Goal: Find specific page/section: Find specific page/section

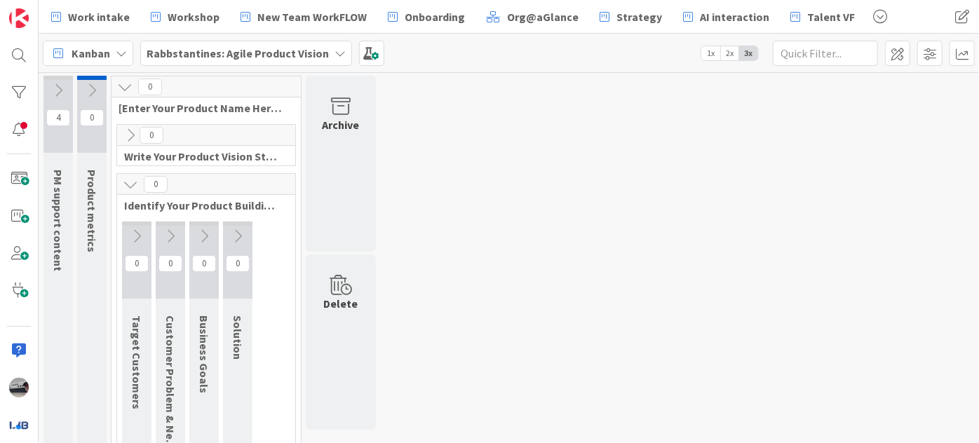
click at [312, 53] on b "Rabbstantines: Agile Product Vision" at bounding box center [238, 53] width 182 height 14
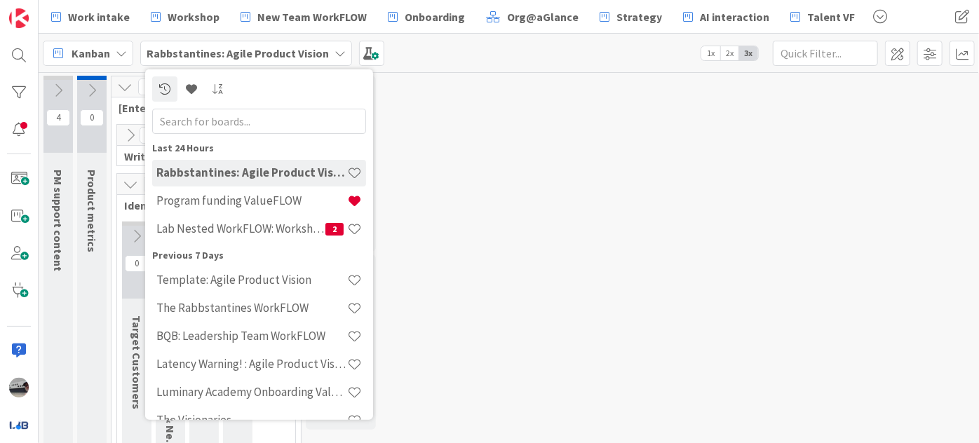
click at [289, 127] on input "text" at bounding box center [259, 120] width 214 height 25
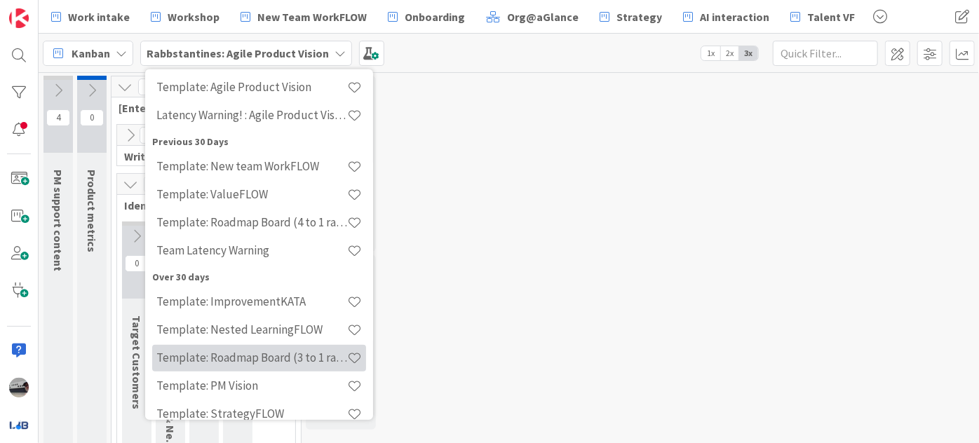
scroll to position [63, 0]
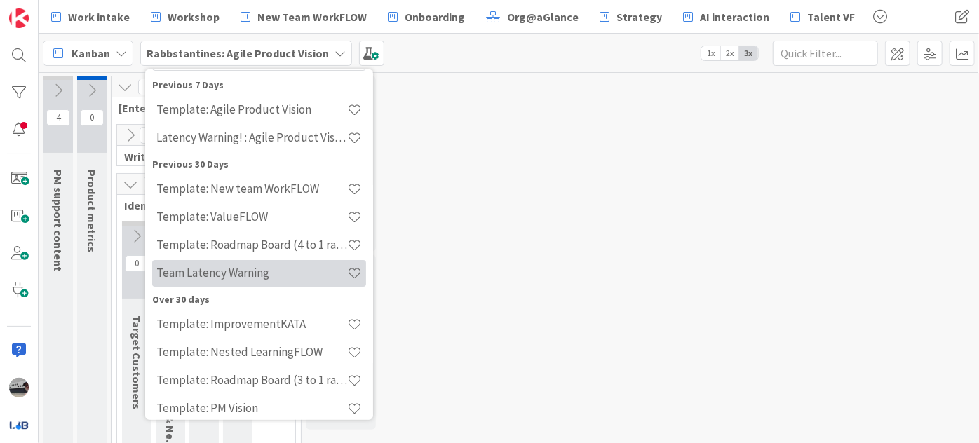
type input "lat"
click at [255, 269] on h4 "Team Latency Warning" at bounding box center [251, 273] width 191 height 14
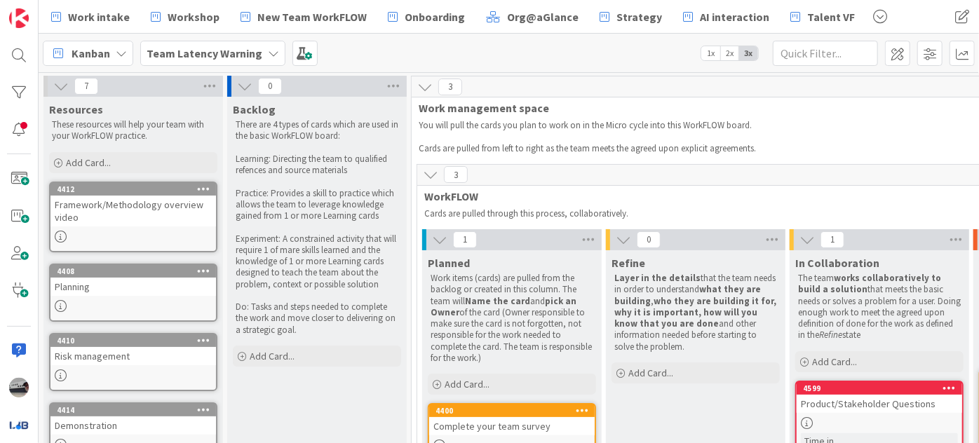
click at [219, 55] on b "Team Latency Warning" at bounding box center [205, 53] width 116 height 14
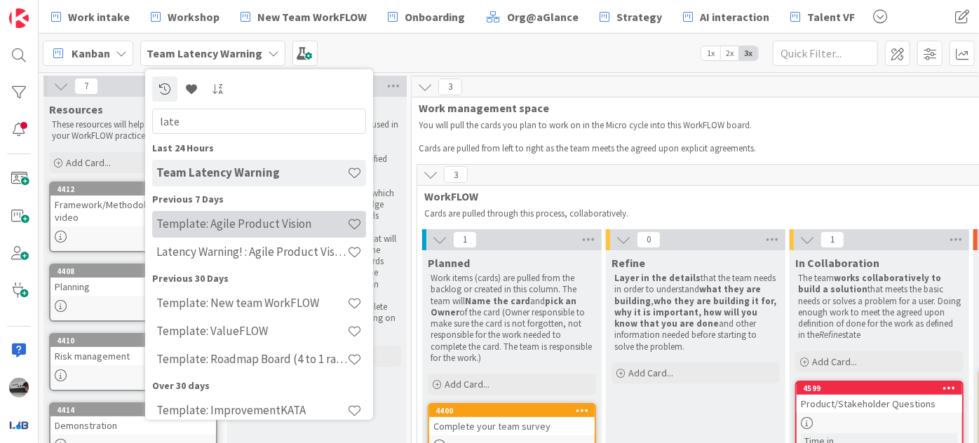
type input "late"
click at [258, 220] on h4 "Template: Agile Product Vision" at bounding box center [251, 224] width 191 height 14
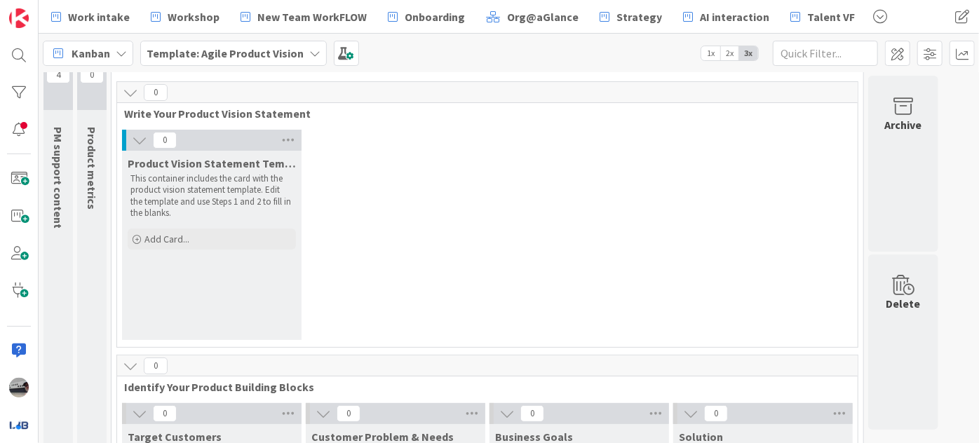
scroll to position [43, 0]
click at [294, 53] on b "Template: Agile Product Vision" at bounding box center [225, 53] width 157 height 14
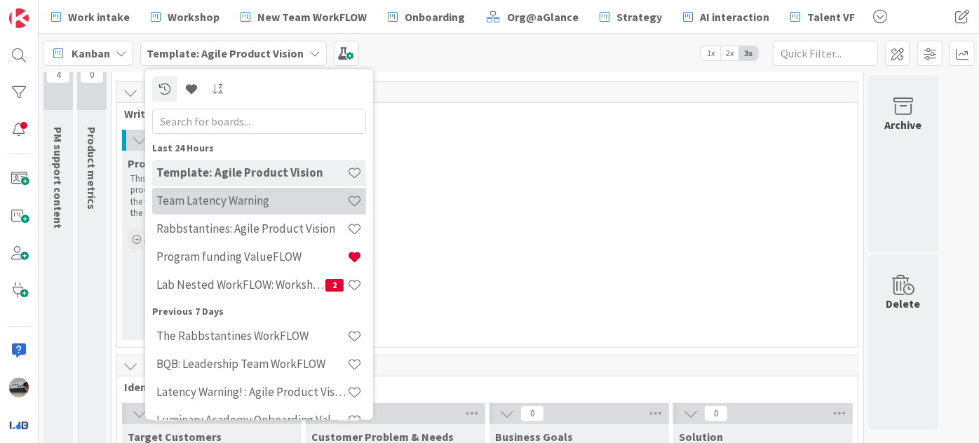
click at [242, 198] on h4 "Team Latency Warning" at bounding box center [251, 201] width 191 height 14
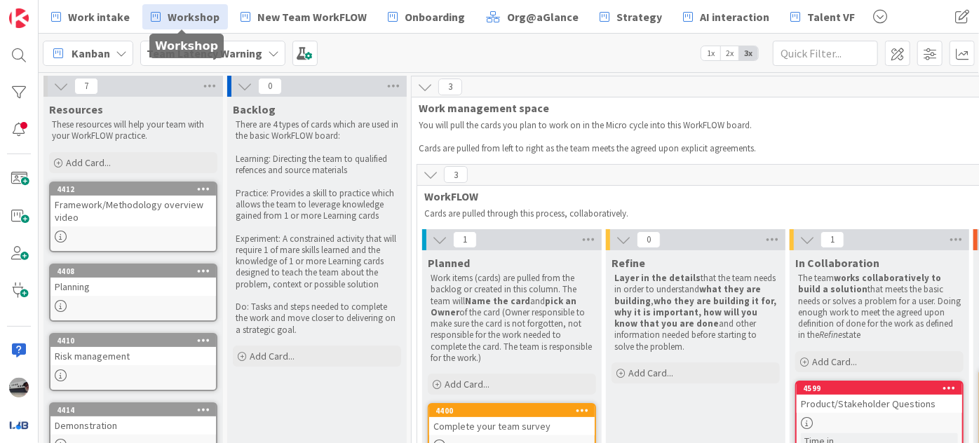
click at [194, 13] on span "Workshop" at bounding box center [194, 16] width 52 height 17
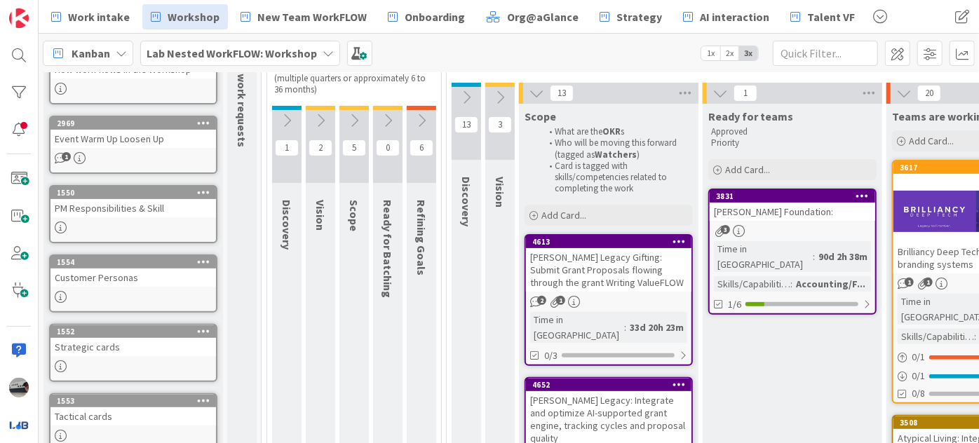
scroll to position [127, 0]
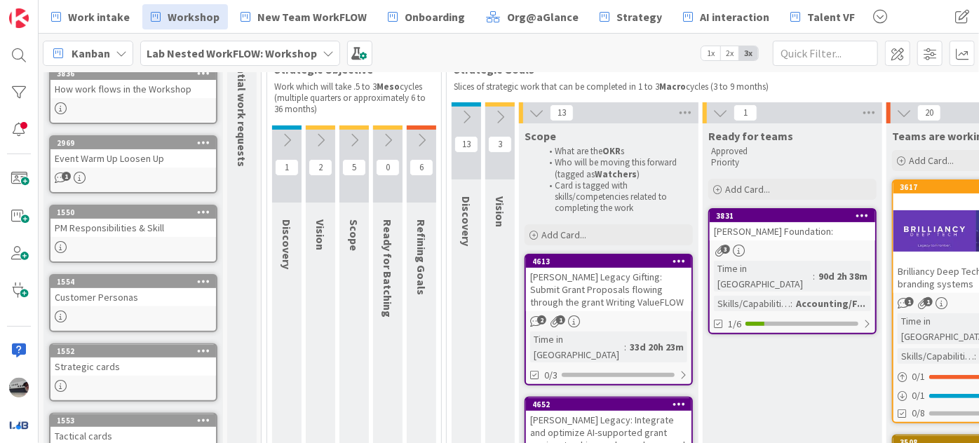
click at [461, 113] on icon at bounding box center [466, 116] width 15 height 15
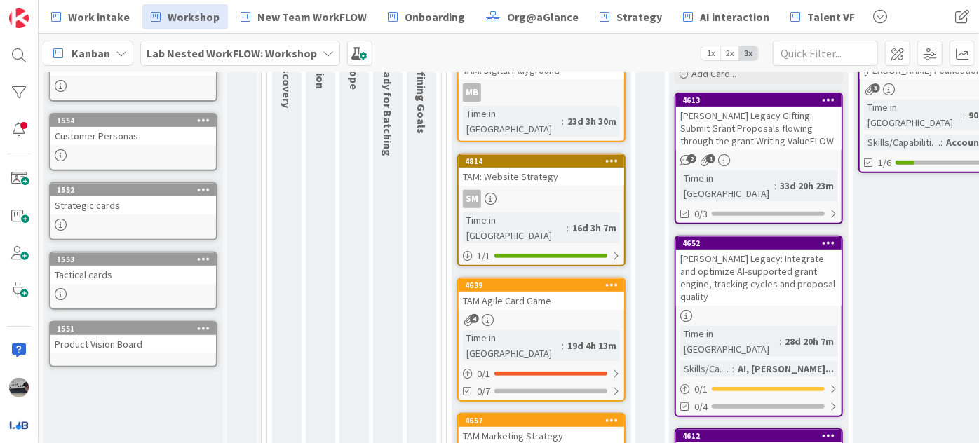
scroll to position [319, 0]
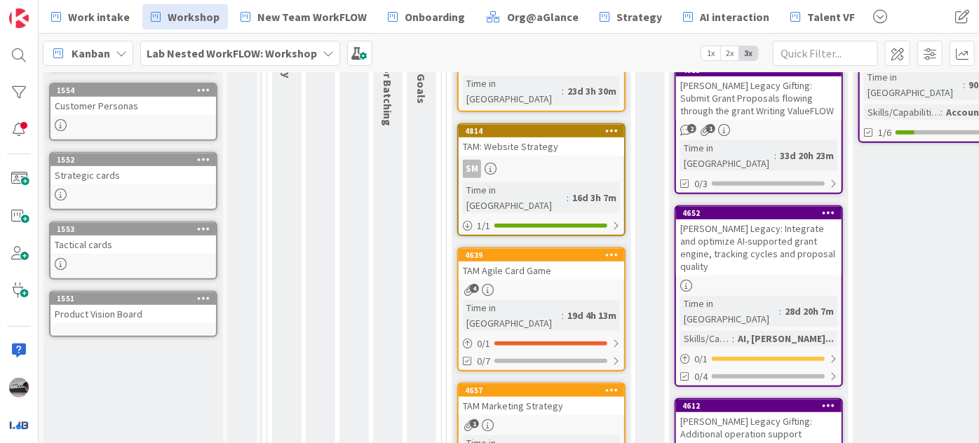
click at [551, 262] on div "TAM Agile Card Game" at bounding box center [542, 271] width 166 height 18
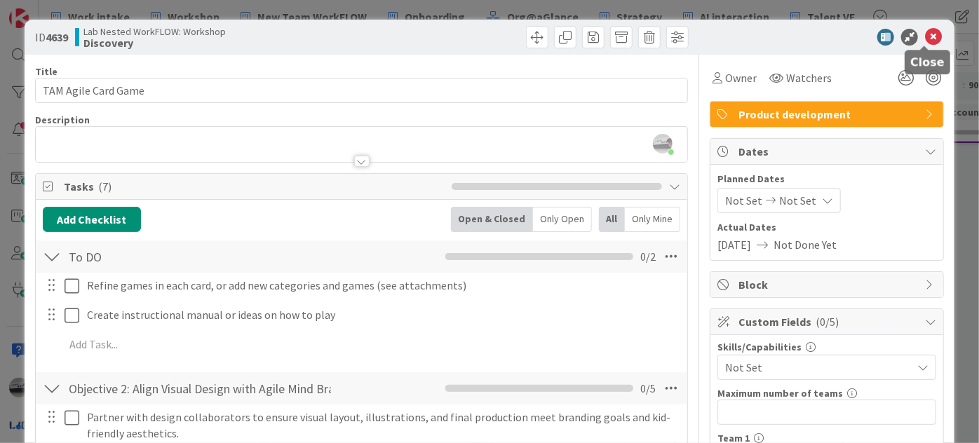
click at [925, 36] on icon at bounding box center [933, 37] width 17 height 17
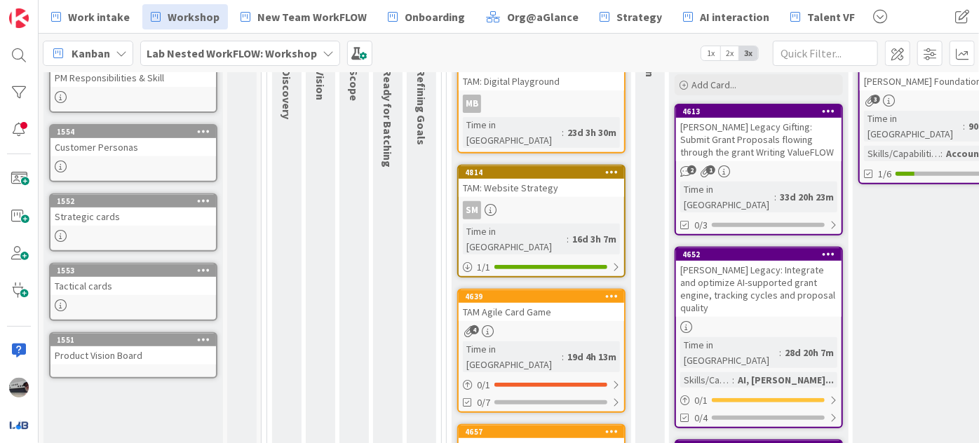
scroll to position [127, 0]
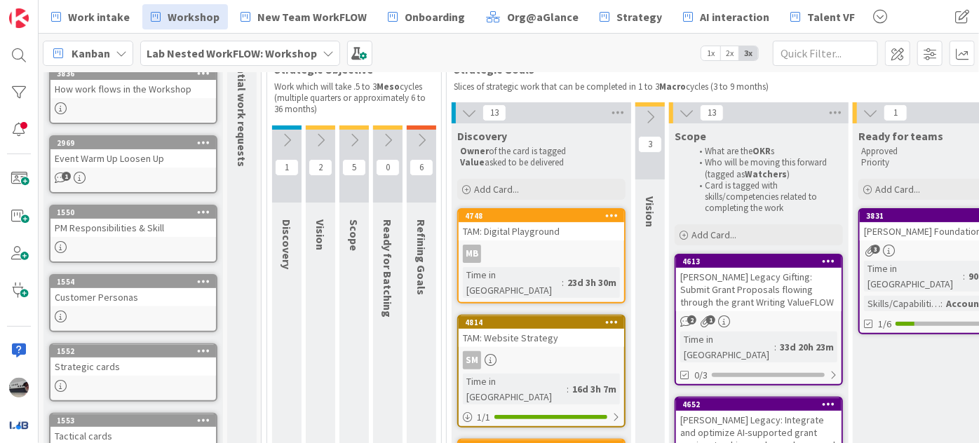
click at [544, 227] on div "TAM: Digital Playground" at bounding box center [542, 231] width 166 height 18
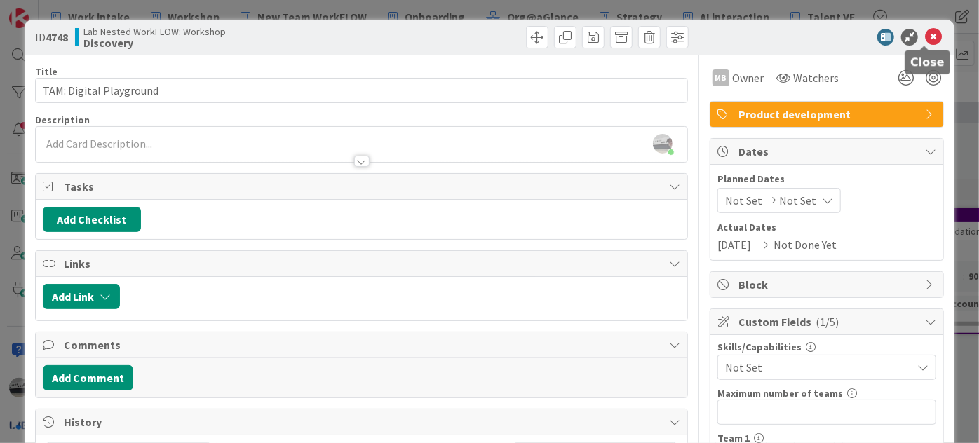
click at [927, 33] on icon at bounding box center [933, 37] width 17 height 17
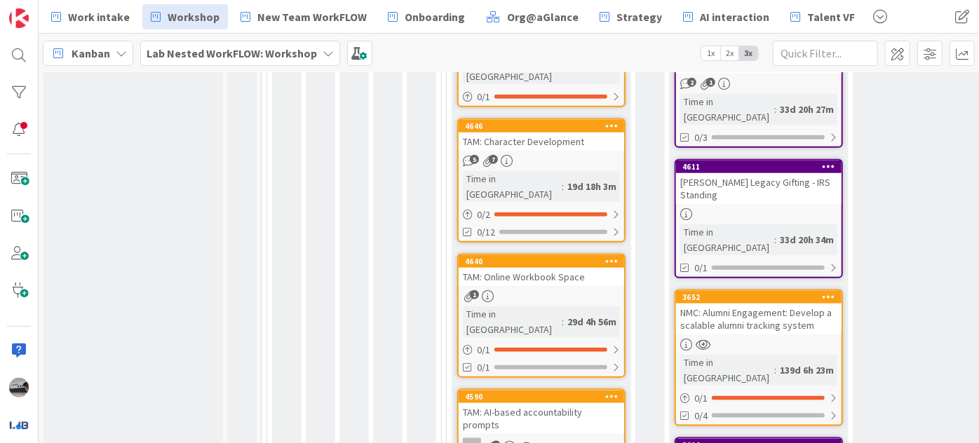
scroll to position [702, 0]
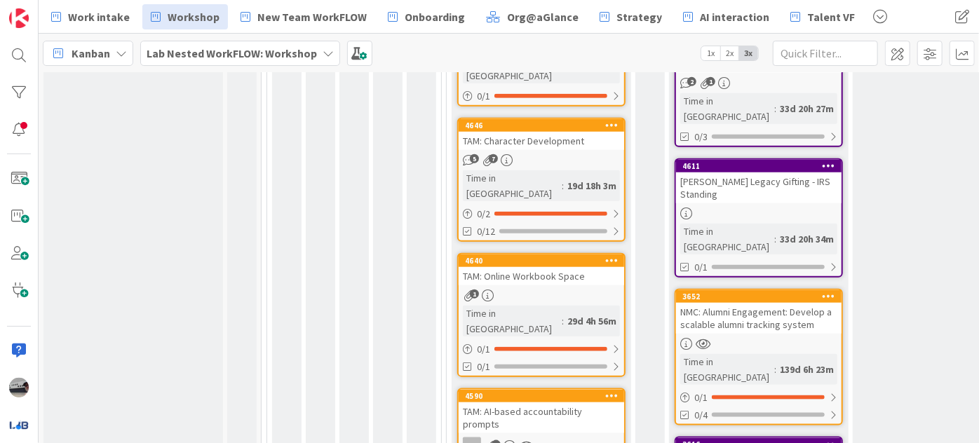
click at [586, 267] on div "TAM: Online Workbook Space" at bounding box center [542, 276] width 166 height 18
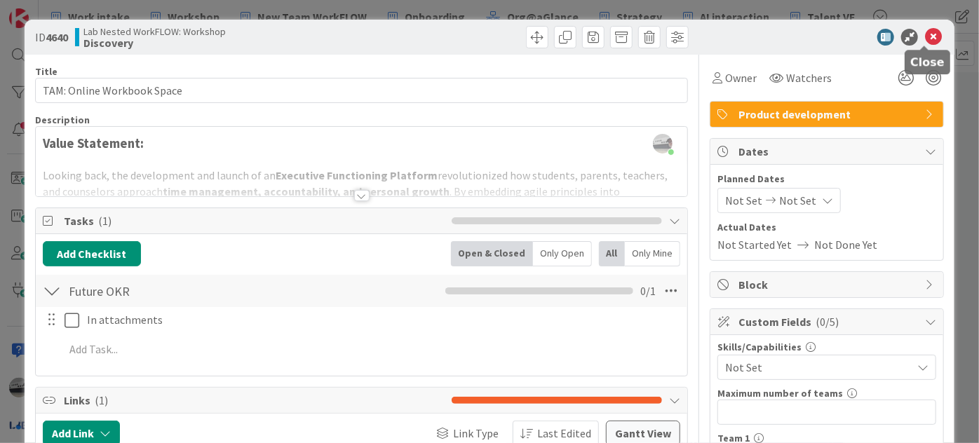
click at [926, 38] on icon at bounding box center [933, 37] width 17 height 17
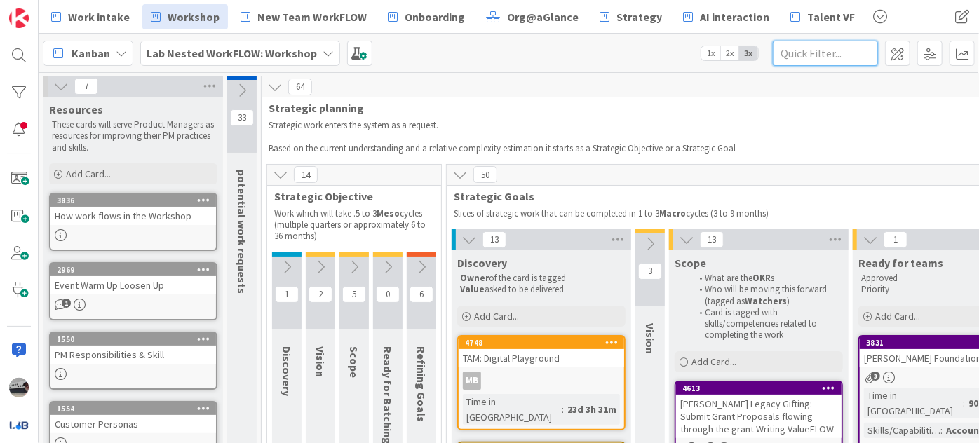
click at [850, 58] on input "text" at bounding box center [825, 53] width 105 height 25
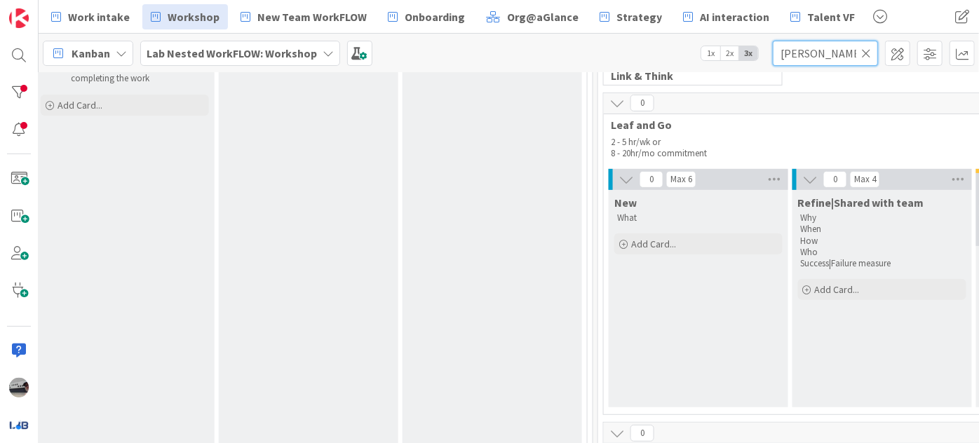
scroll to position [0, 634]
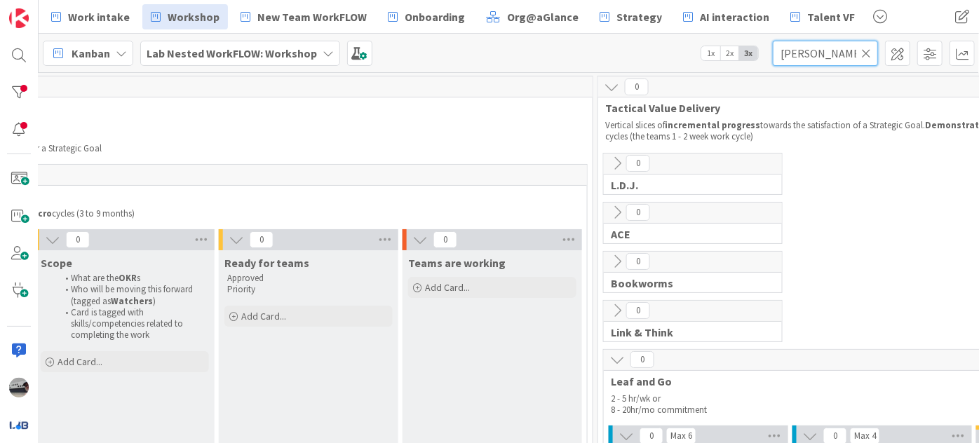
type input "[PERSON_NAME]"
click at [323, 56] on icon at bounding box center [328, 53] width 11 height 11
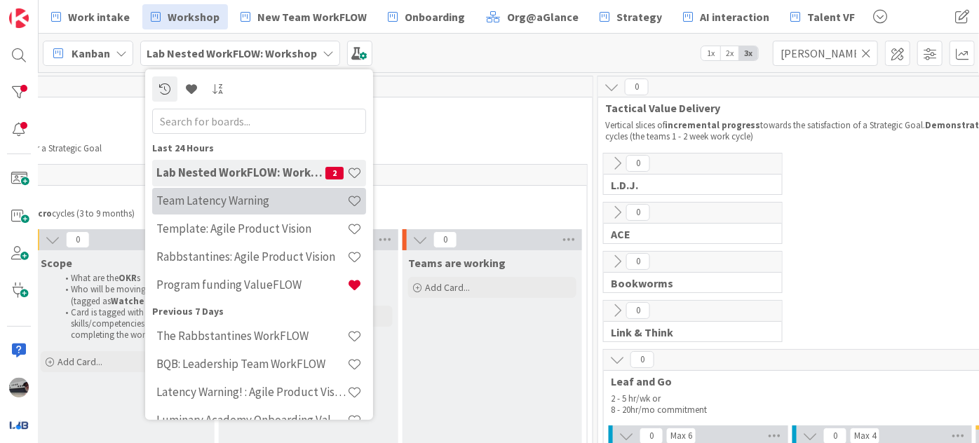
click at [286, 207] on h4 "Team Latency Warning" at bounding box center [251, 201] width 191 height 14
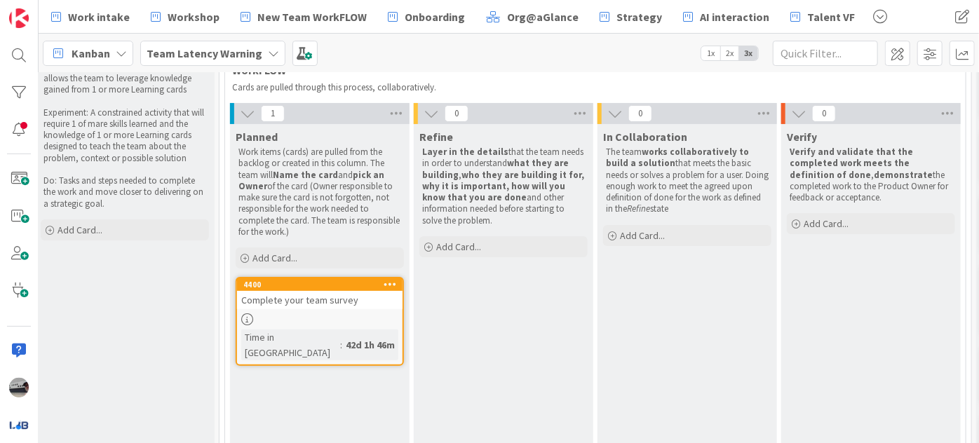
scroll to position [43, 192]
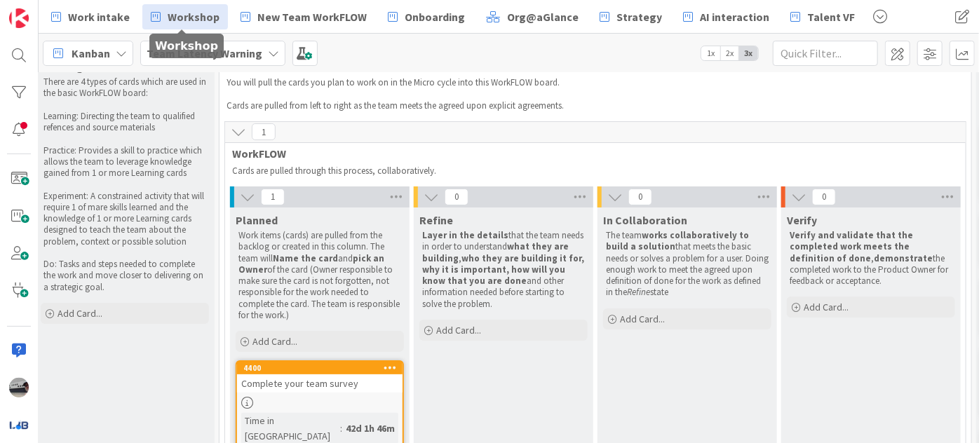
click at [183, 15] on span "Workshop" at bounding box center [194, 16] width 52 height 17
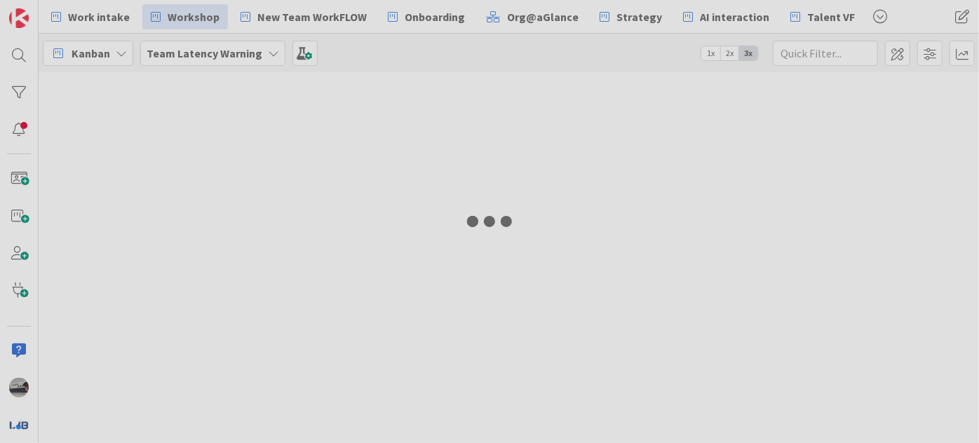
type input "[PERSON_NAME]"
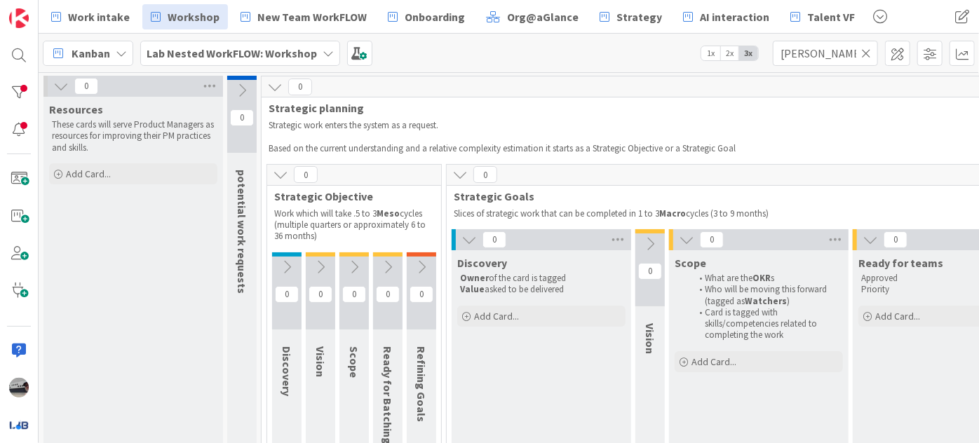
click at [866, 54] on icon at bounding box center [867, 53] width 10 height 13
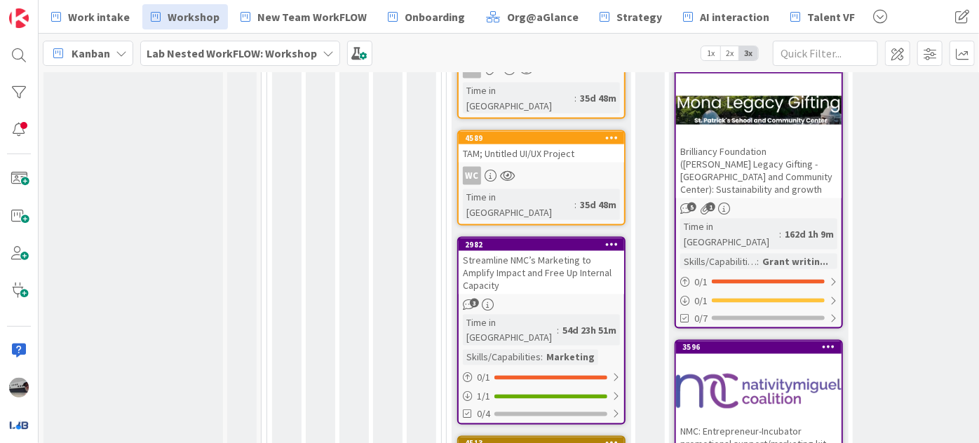
scroll to position [1148, 0]
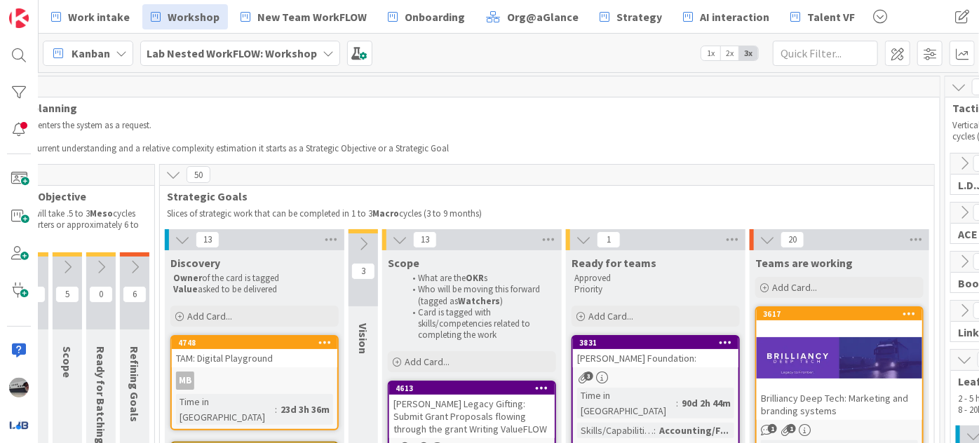
scroll to position [0, 305]
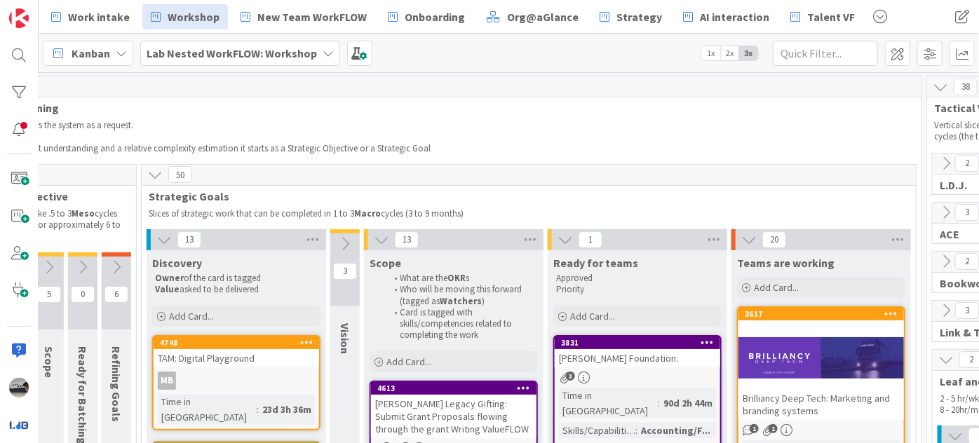
click at [345, 246] on icon at bounding box center [344, 243] width 15 height 15
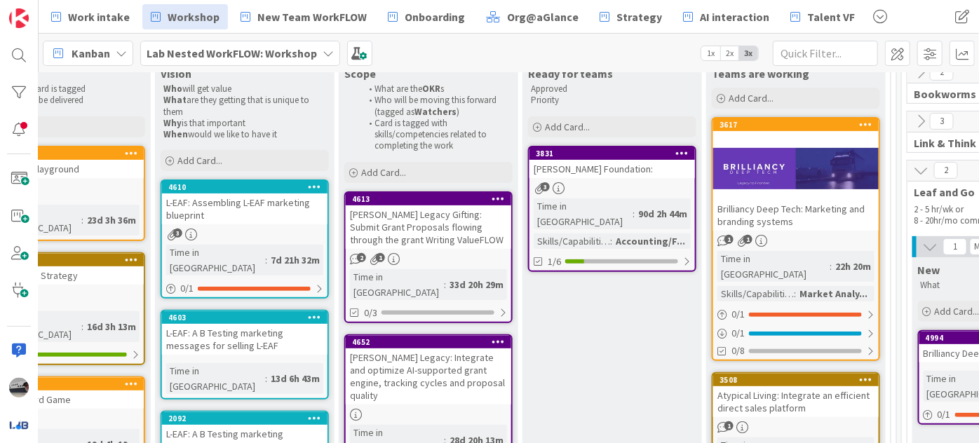
scroll to position [191, 481]
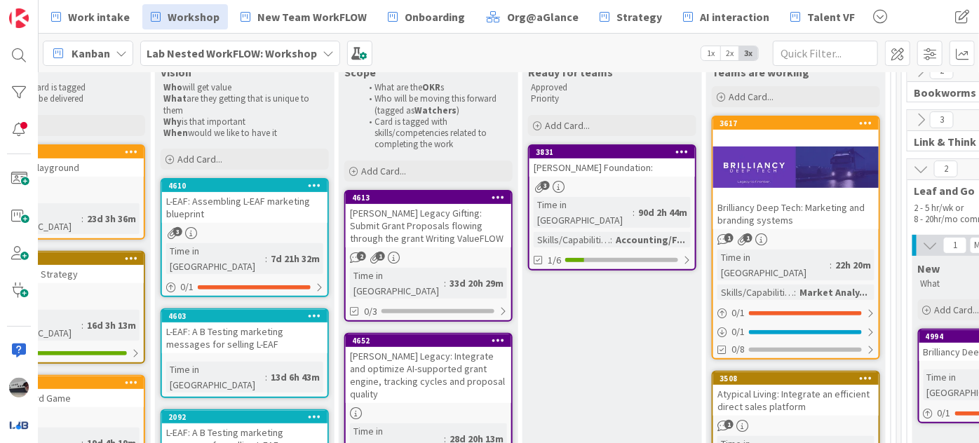
click at [791, 208] on div "Brilliancy Deep Tech: Marketing and branding systems" at bounding box center [797, 214] width 166 height 31
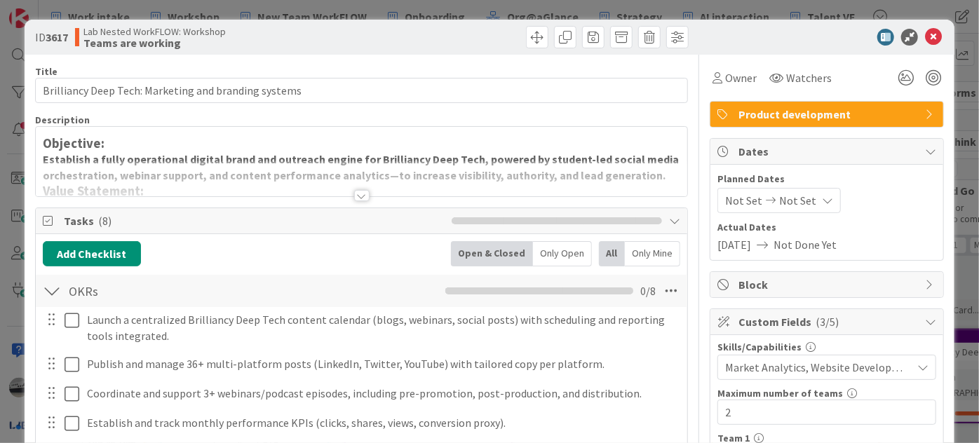
click at [356, 195] on div at bounding box center [361, 195] width 15 height 11
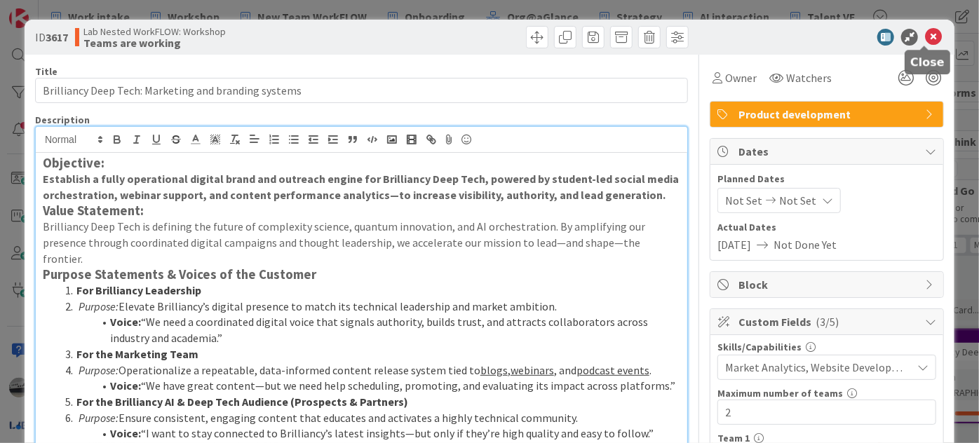
click at [925, 38] on icon at bounding box center [933, 37] width 17 height 17
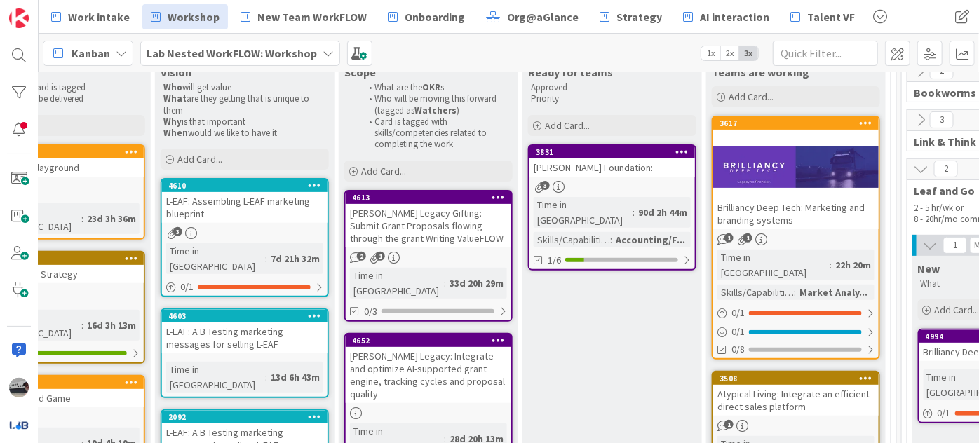
click at [253, 48] on b "Lab Nested WorkFLOW: Workshop" at bounding box center [232, 53] width 170 height 14
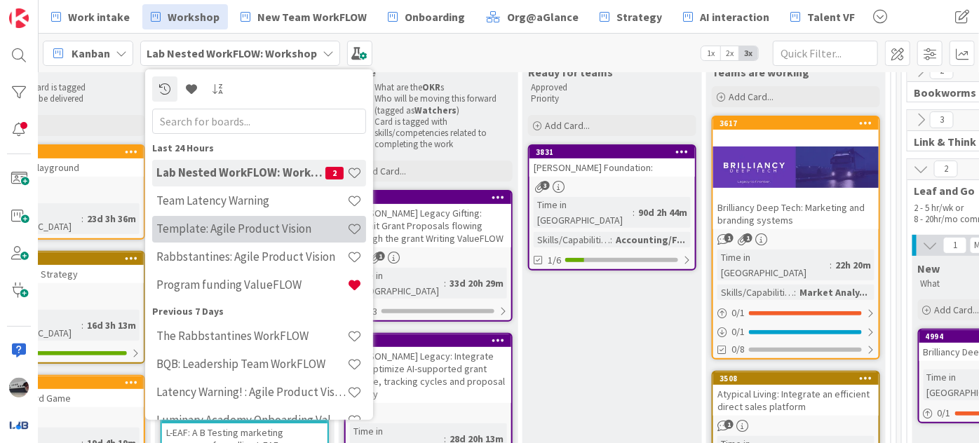
click at [301, 226] on h4 "Template: Agile Product Vision" at bounding box center [251, 229] width 191 height 14
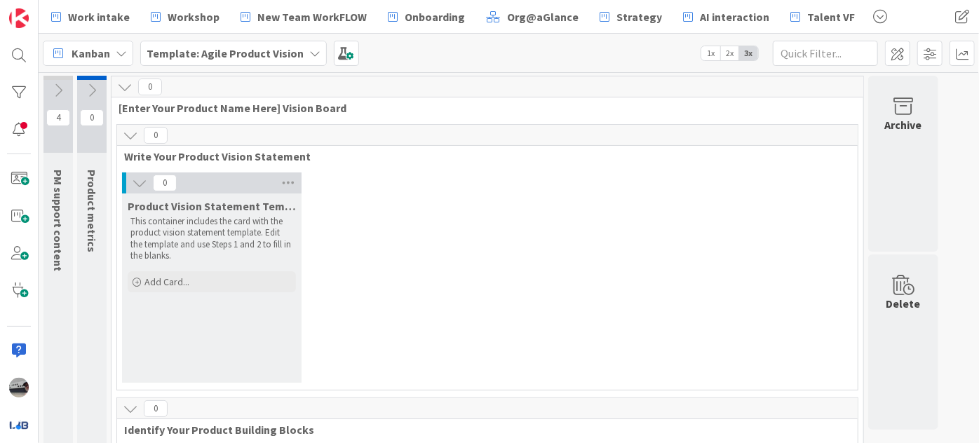
click at [309, 50] on icon at bounding box center [314, 53] width 11 height 11
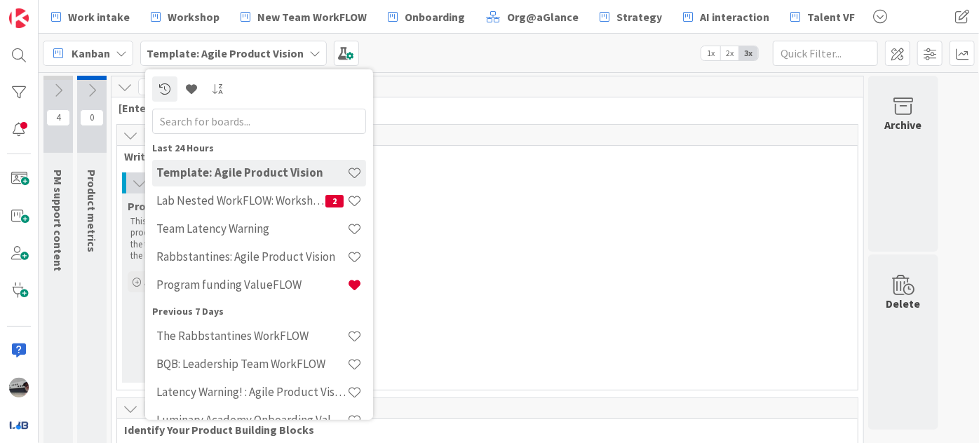
click at [271, 128] on input "text" at bounding box center [259, 120] width 214 height 25
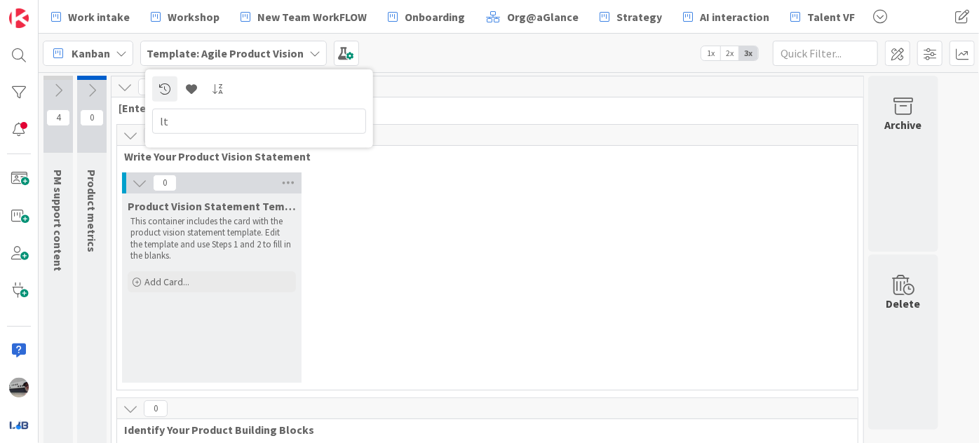
type input "l"
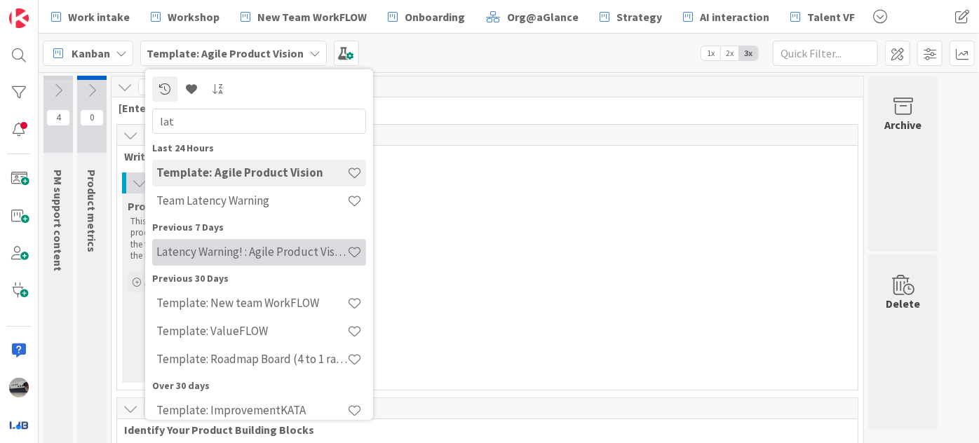
type input "lat"
click at [292, 241] on div "Latency Warning! : Agile Product Vision" at bounding box center [259, 252] width 214 height 27
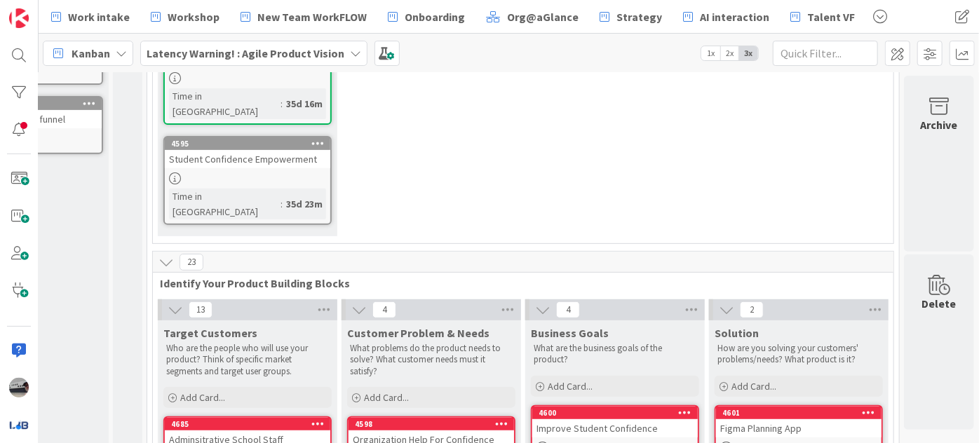
scroll to position [255, 123]
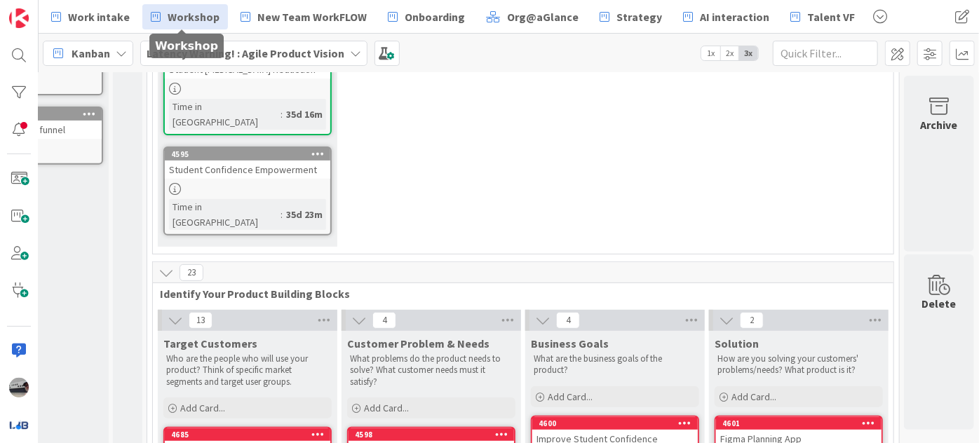
click at [197, 20] on span "Workshop" at bounding box center [194, 16] width 52 height 17
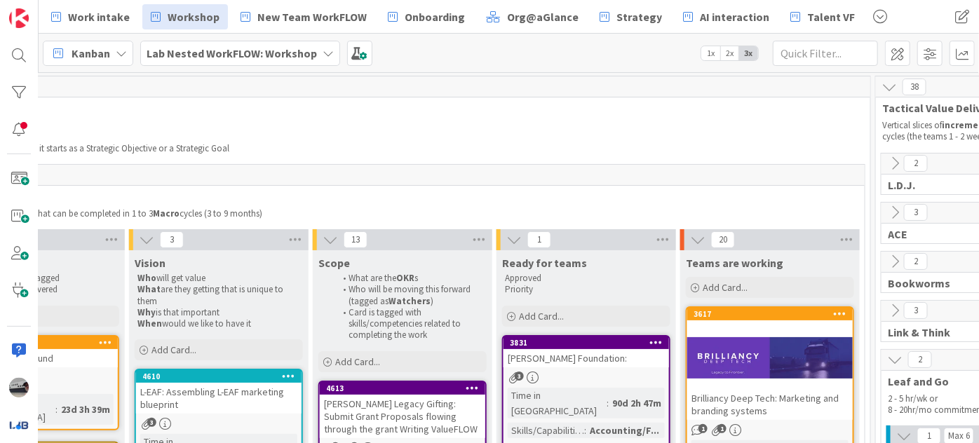
scroll to position [0, 546]
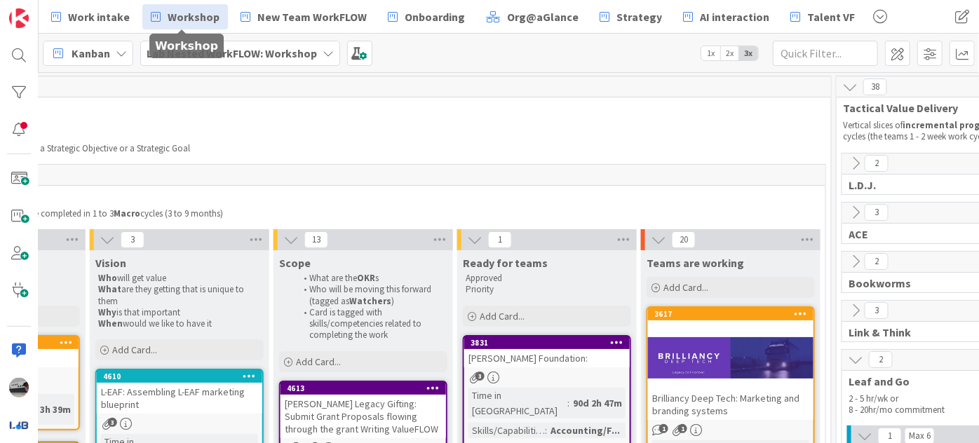
click at [742, 372] on div at bounding box center [731, 357] width 166 height 63
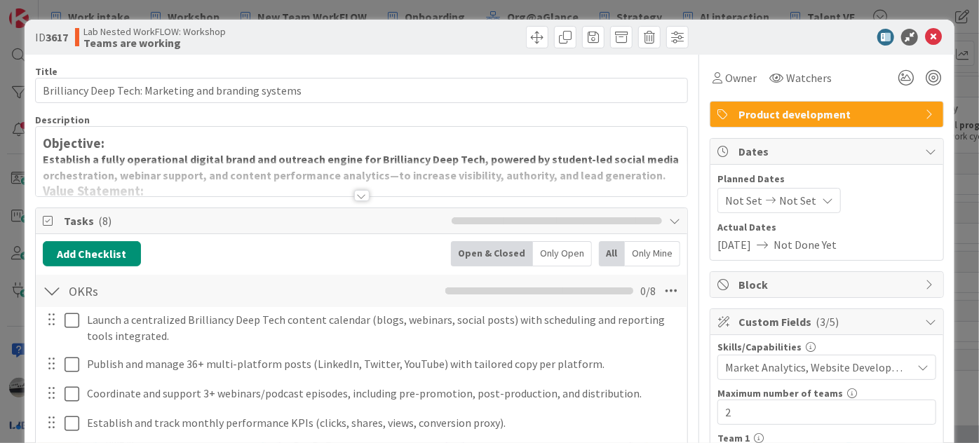
click at [354, 196] on div at bounding box center [361, 195] width 15 height 11
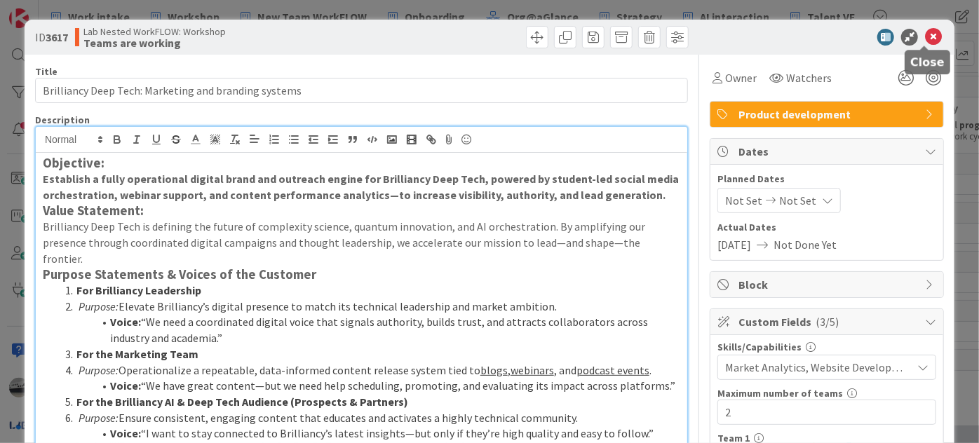
click at [927, 35] on icon at bounding box center [933, 37] width 17 height 17
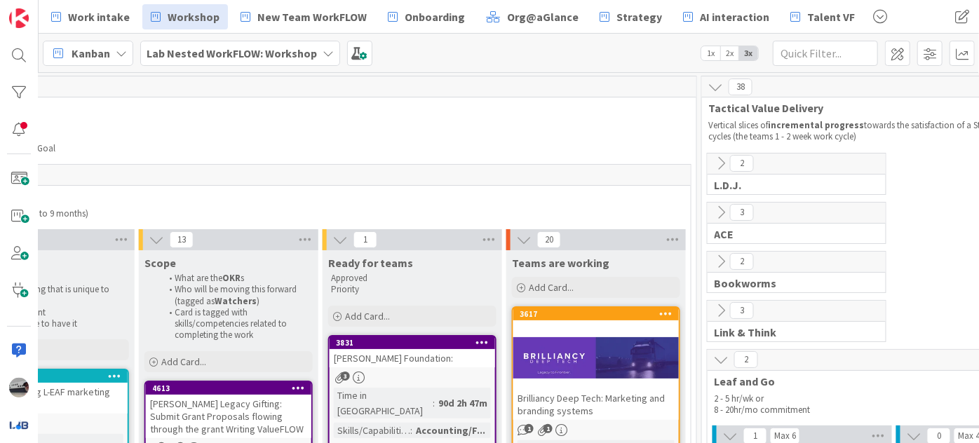
scroll to position [0, 683]
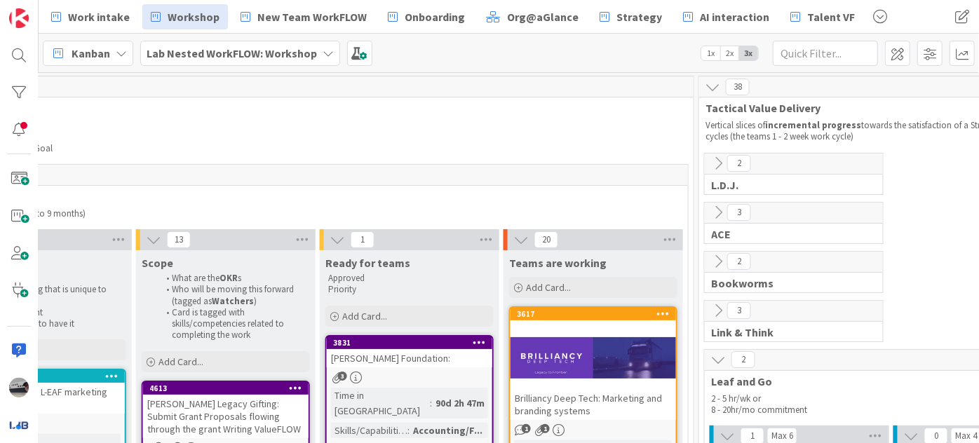
click at [714, 359] on icon at bounding box center [718, 359] width 15 height 15
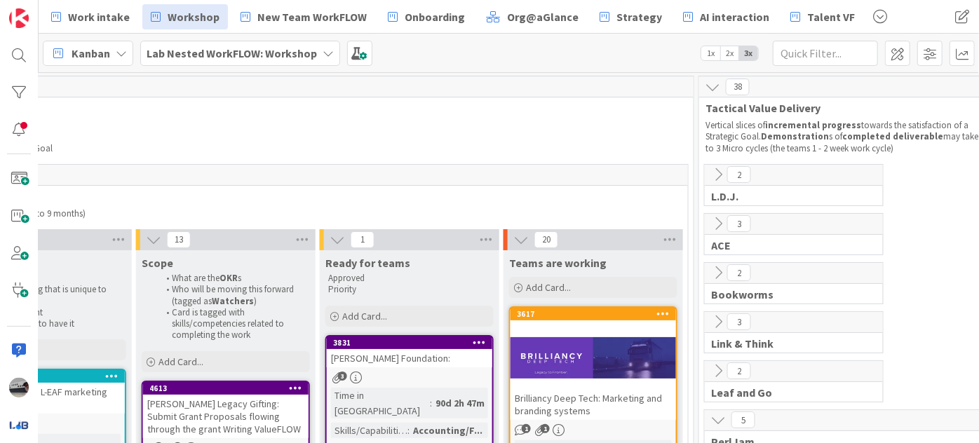
click at [714, 417] on icon at bounding box center [718, 420] width 15 height 15
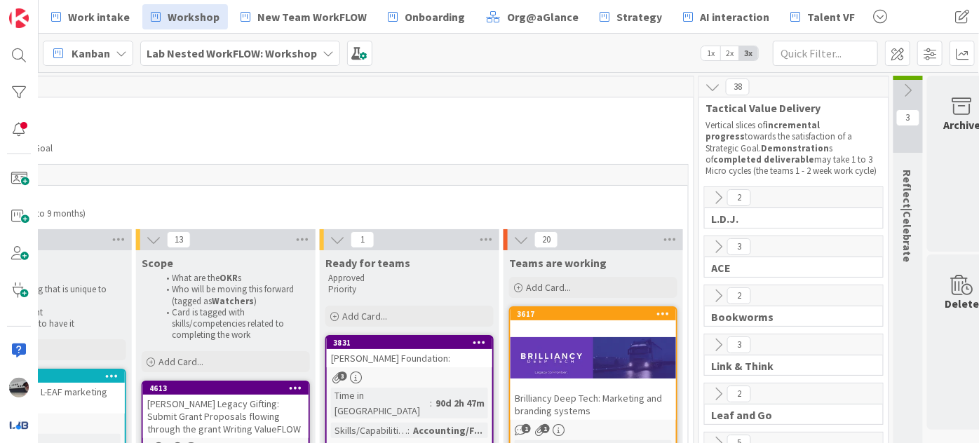
click at [229, 51] on b "Lab Nested WorkFLOW: Workshop" at bounding box center [232, 53] width 170 height 14
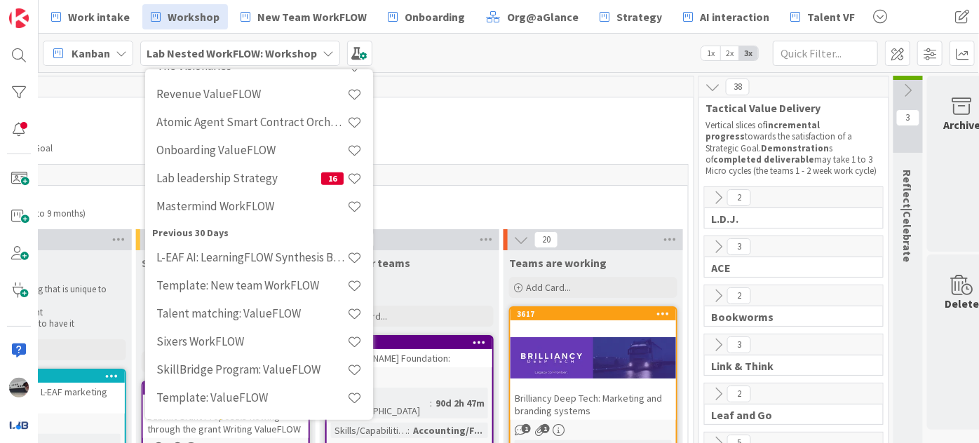
scroll to position [446, 0]
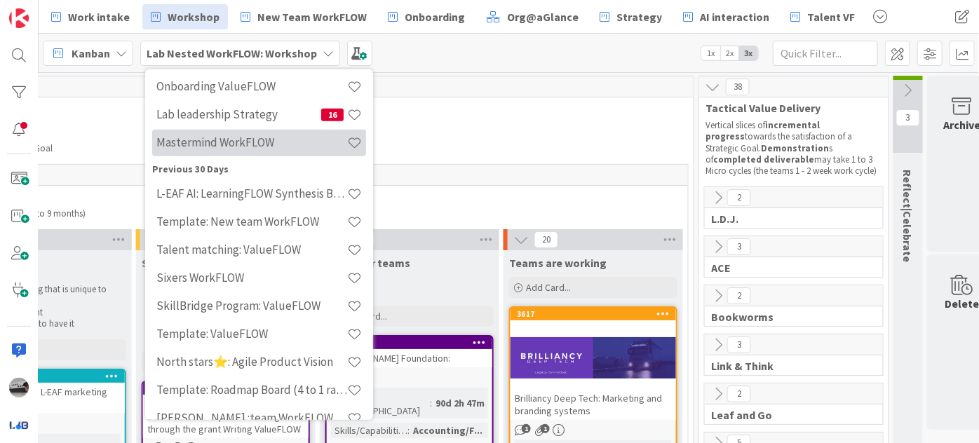
click at [266, 140] on h4 "Mastermind WorkFLOW" at bounding box center [251, 142] width 191 height 14
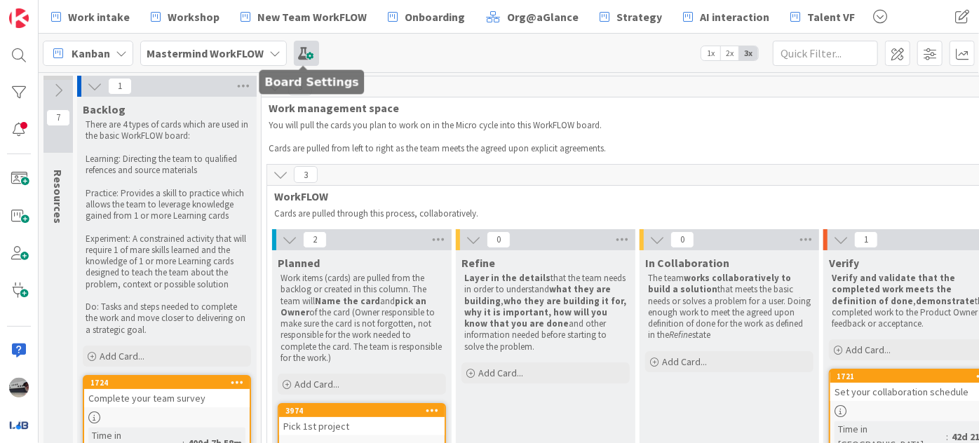
click at [309, 51] on span at bounding box center [306, 53] width 25 height 25
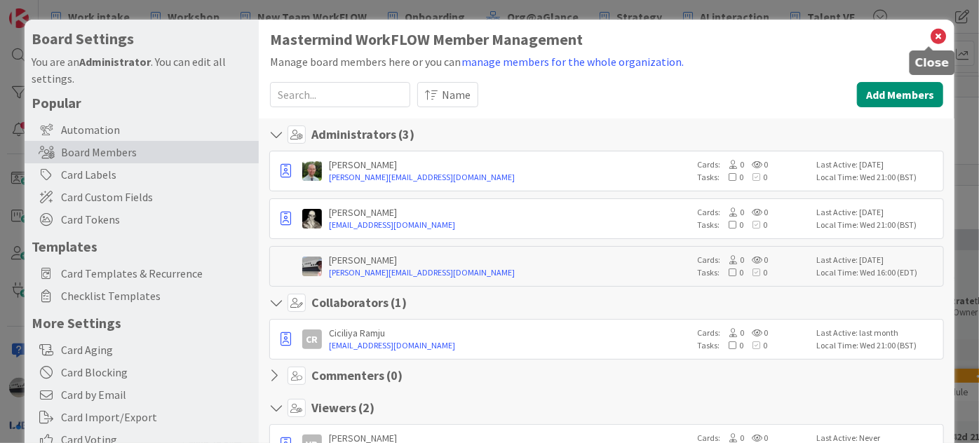
click at [930, 33] on icon at bounding box center [939, 37] width 18 height 20
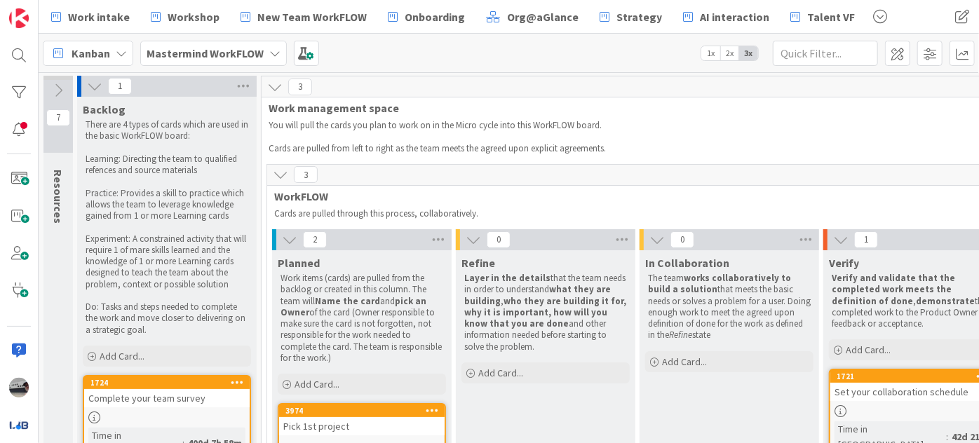
click at [222, 53] on b "Mastermind WorkFLOW" at bounding box center [205, 53] width 117 height 14
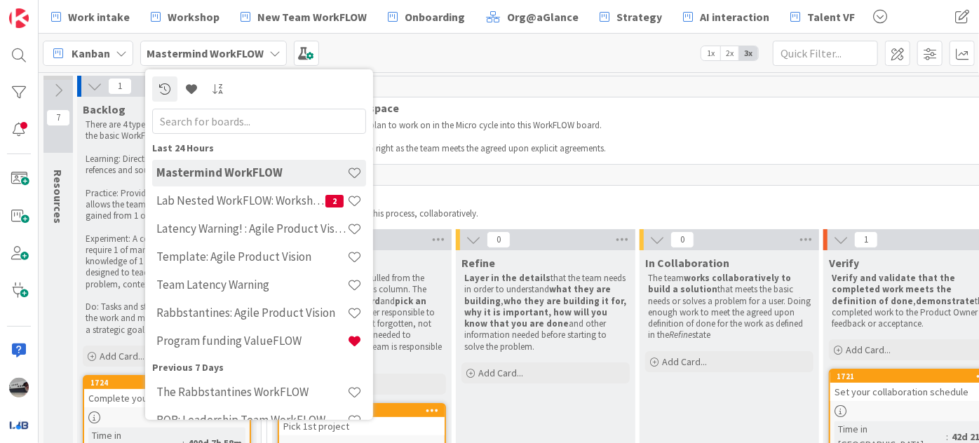
click at [262, 129] on input "text" at bounding box center [259, 120] width 214 height 25
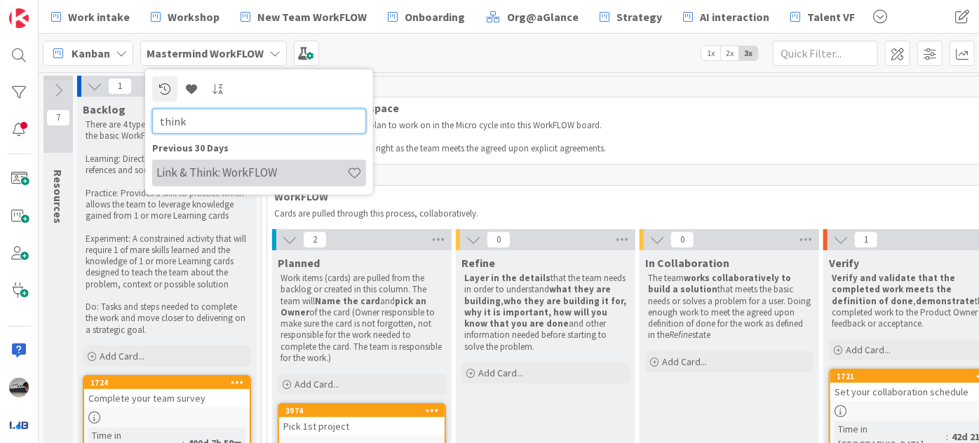
type input "think"
click at [256, 167] on h4 "Link & Think: WorkFLOW" at bounding box center [251, 173] width 191 height 14
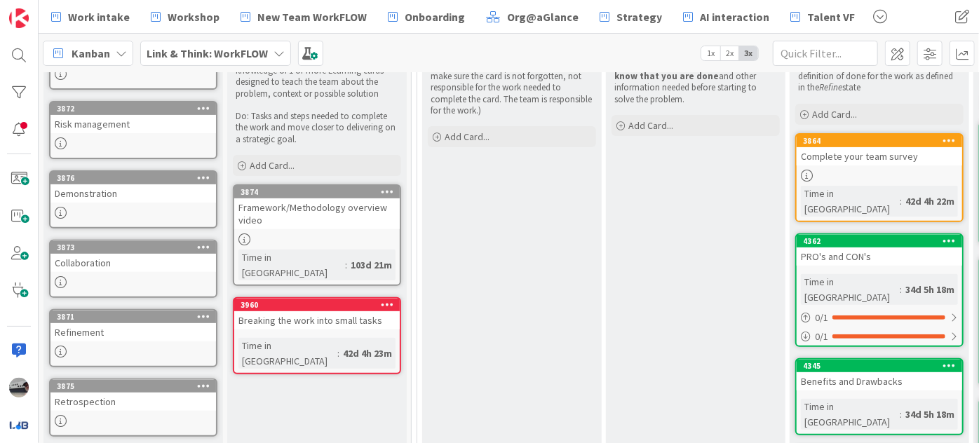
scroll to position [191, 0]
